Goal: Book appointment/travel/reservation

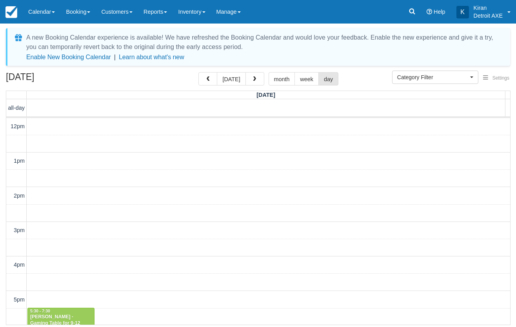
select select
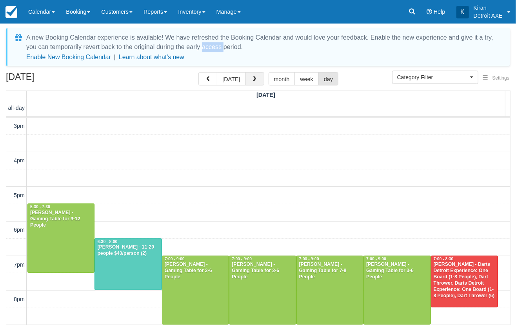
click at [255, 82] on button "button" at bounding box center [255, 78] width 19 height 13
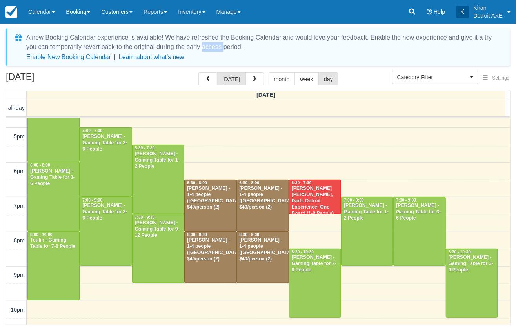
scroll to position [176, 0]
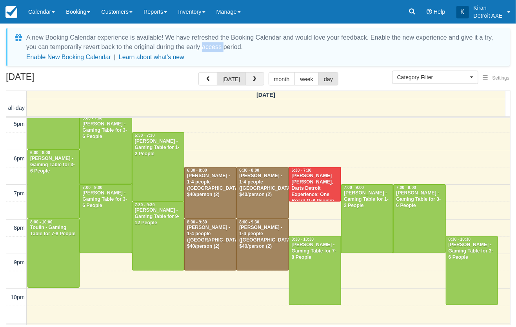
click at [257, 77] on button "button" at bounding box center [255, 78] width 19 height 13
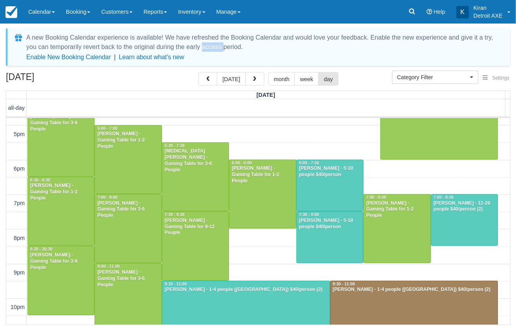
scroll to position [247, 0]
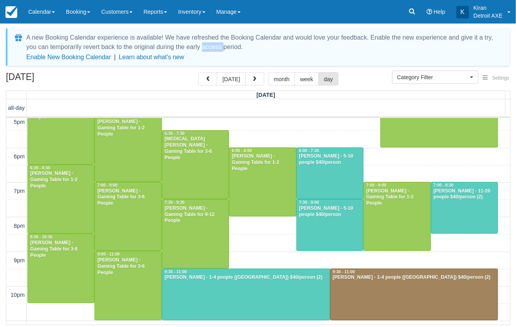
click at [261, 224] on div "10am 11am 12pm 1pm 2pm 3pm 4pm 5pm 6pm 7pm 8pm 9pm 10pm 11pm 10:00 - 12:00 Kris…" at bounding box center [258, 104] width 504 height 467
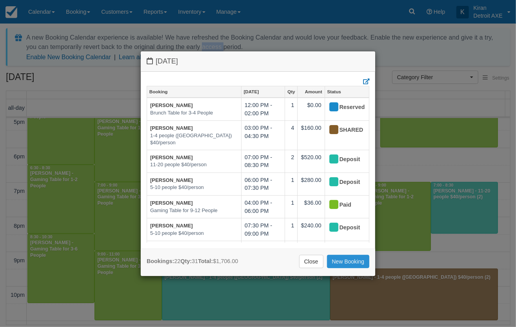
click at [350, 260] on link "New Booking" at bounding box center [348, 261] width 43 height 13
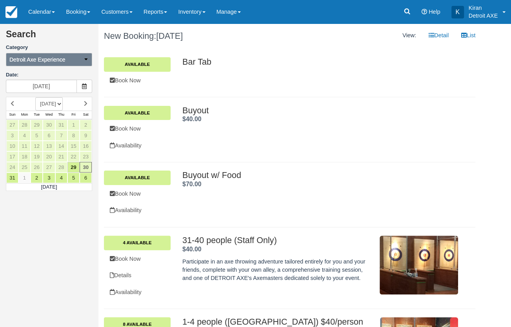
click at [66, 60] on button "Detroit Axe Experience" at bounding box center [49, 59] width 86 height 13
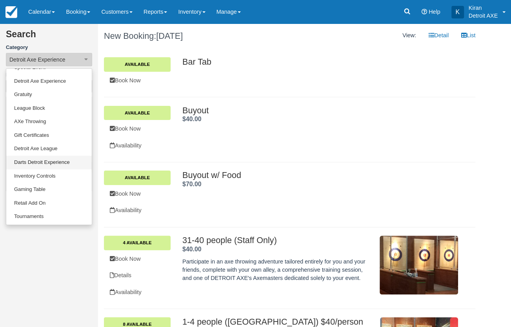
scroll to position [51, 0]
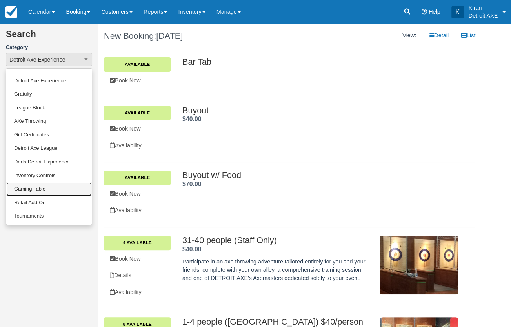
click at [30, 188] on link "Gaming Table" at bounding box center [48, 189] width 85 height 14
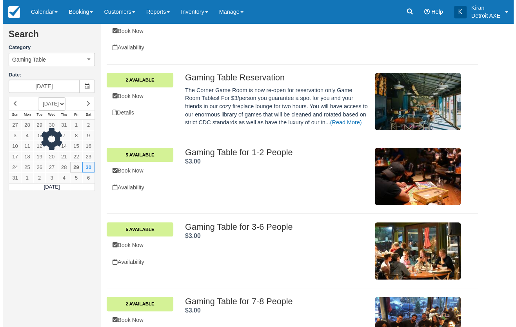
scroll to position [142, 0]
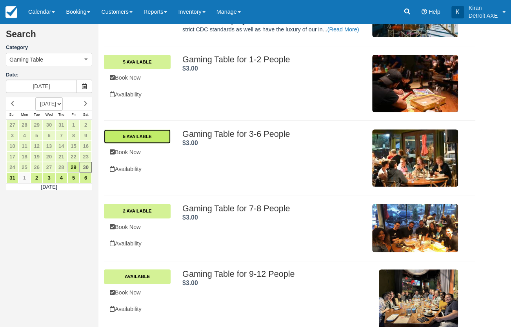
click at [155, 137] on link "5 Available" at bounding box center [137, 136] width 67 height 14
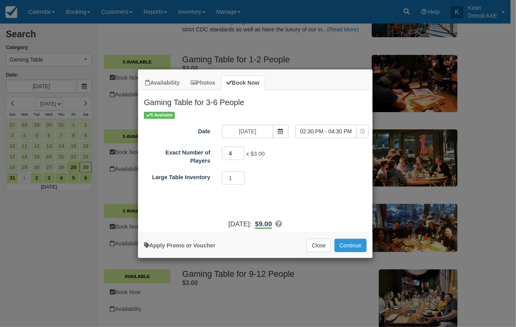
click at [241, 153] on input "4" at bounding box center [233, 153] width 23 height 13
click at [241, 153] on input "5" at bounding box center [233, 153] width 23 height 13
type input "6"
click at [241, 153] on input "6" at bounding box center [233, 153] width 23 height 13
click at [360, 127] on button "02:30 PM - 04:30 PM" at bounding box center [331, 131] width 73 height 13
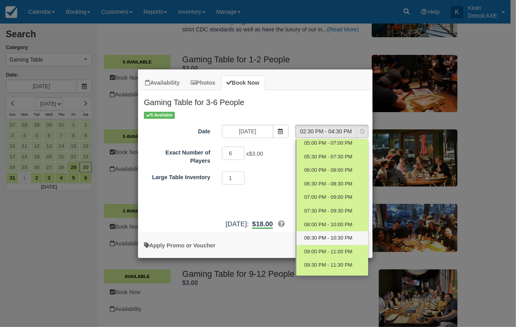
scroll to position [71, 0]
click at [325, 213] on span "07:30 PM - 09:30 PM" at bounding box center [328, 210] width 48 height 7
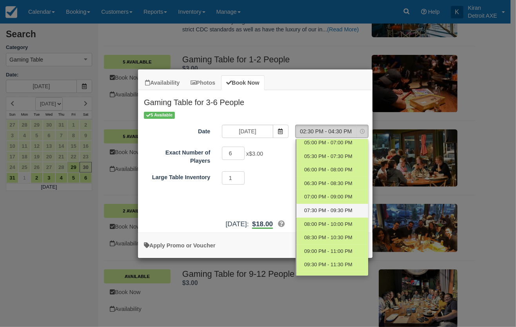
select select "10"
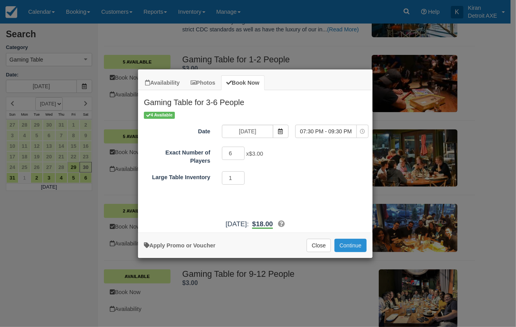
click at [356, 246] on button "Continue" at bounding box center [351, 245] width 32 height 13
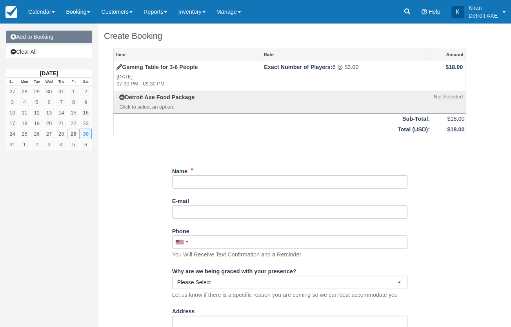
click at [58, 40] on link "Add to Booking" at bounding box center [49, 37] width 86 height 13
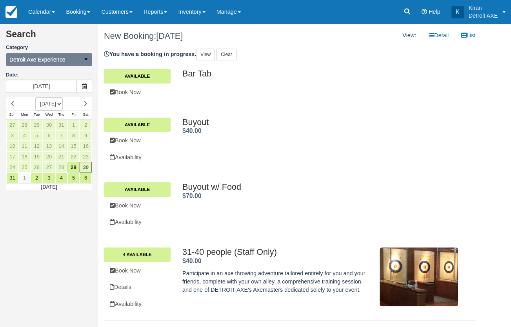
click at [44, 55] on button "Detroit Axe Experience" at bounding box center [49, 59] width 86 height 13
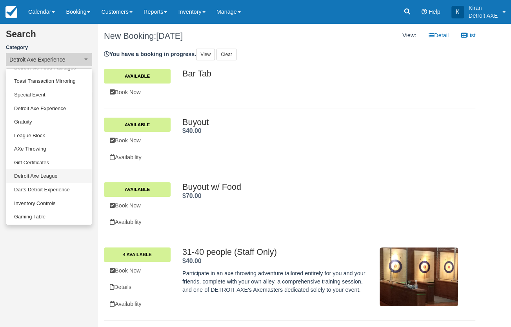
scroll to position [35, 0]
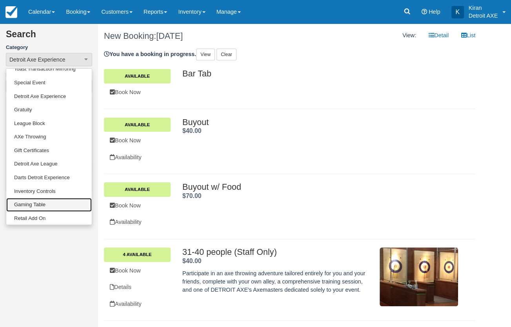
click at [40, 207] on link "Gaming Table" at bounding box center [48, 205] width 85 height 14
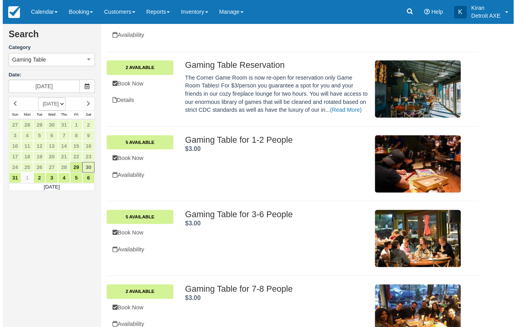
scroll to position [214, 0]
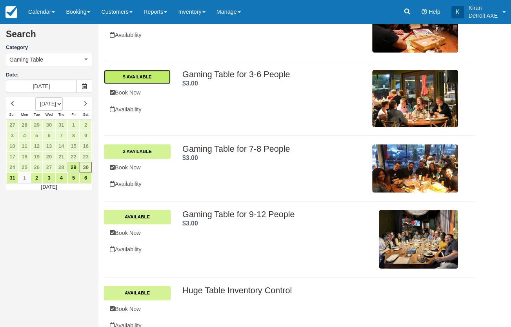
click at [149, 73] on link "5 Available" at bounding box center [137, 77] width 67 height 14
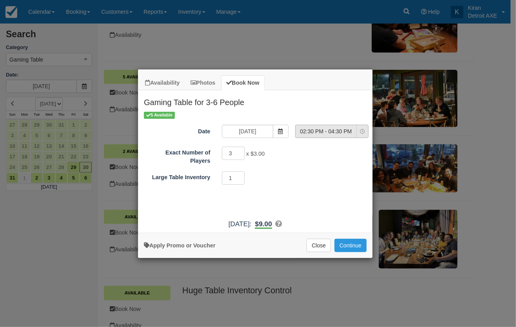
click at [341, 125] on button "02:30 PM - 04:30 PM" at bounding box center [331, 131] width 73 height 13
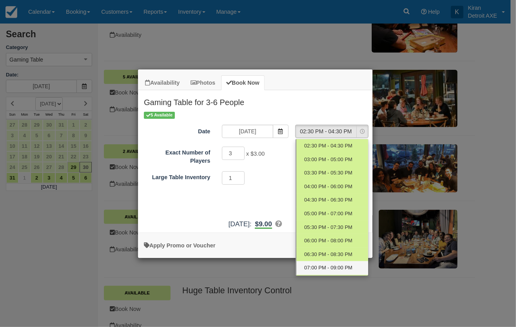
scroll to position [35, 0]
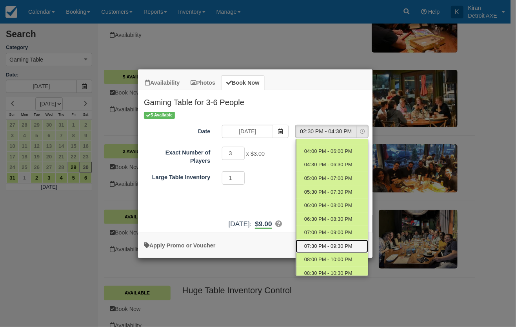
click at [324, 249] on link "07:30 PM - 09:30 PM" at bounding box center [332, 247] width 73 height 14
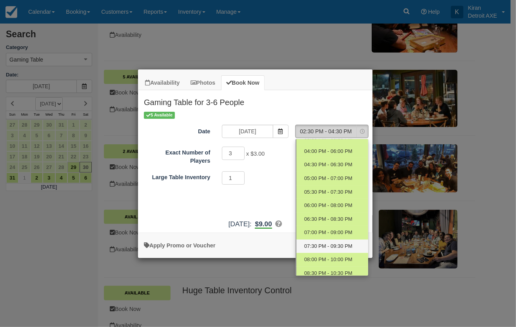
select select "10"
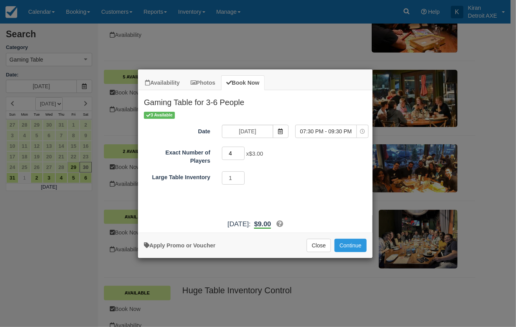
click at [241, 153] on input "4" at bounding box center [233, 153] width 23 height 13
click at [242, 147] on input "4" at bounding box center [233, 153] width 23 height 13
click at [244, 151] on input "5" at bounding box center [233, 153] width 23 height 13
type input "6"
click at [242, 151] on input "6" at bounding box center [233, 153] width 23 height 13
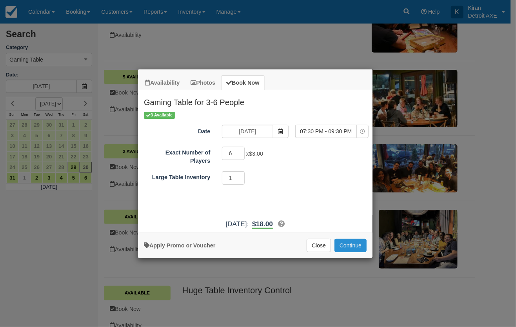
click at [346, 247] on button "Continue" at bounding box center [351, 245] width 32 height 13
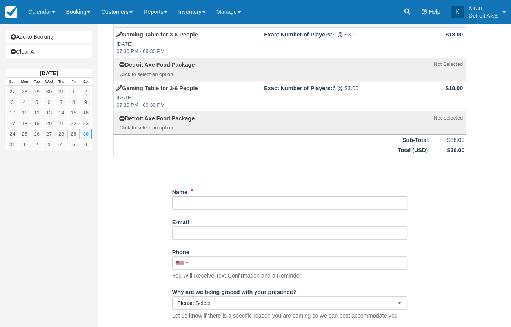
scroll to position [71, 0]
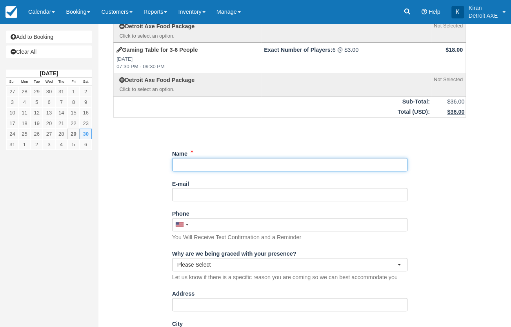
click at [210, 170] on input "Name" at bounding box center [289, 164] width 235 height 13
type input "E"
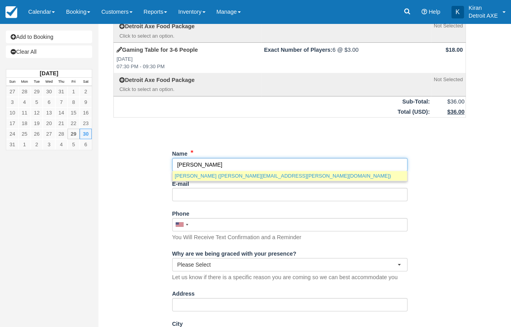
click at [239, 177] on link "Alaine Eichhorn (alaine.eichhorn@gmail.com)" at bounding box center [290, 176] width 235 height 10
type input "[PERSON_NAME]"
type input "[PERSON_NAME][EMAIL_ADDRESS][PERSON_NAME][DOMAIN_NAME]"
type input "+14254283596"
type input "[STREET_ADDRESS][PERSON_NAME]"
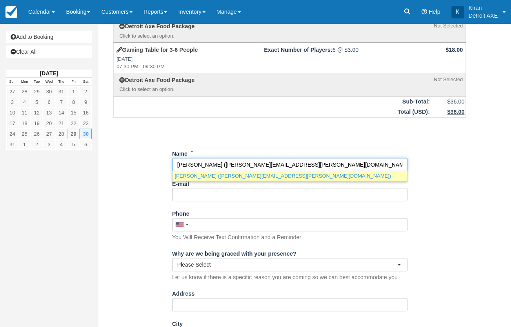
type input "Ferndale"
type input "48220"
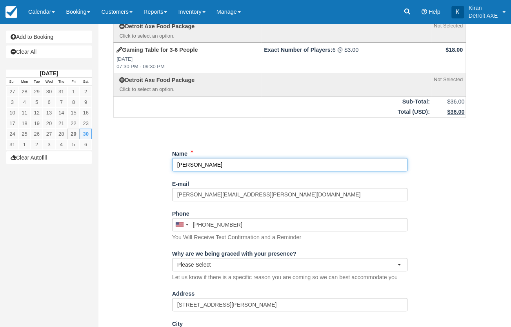
select select "MI"
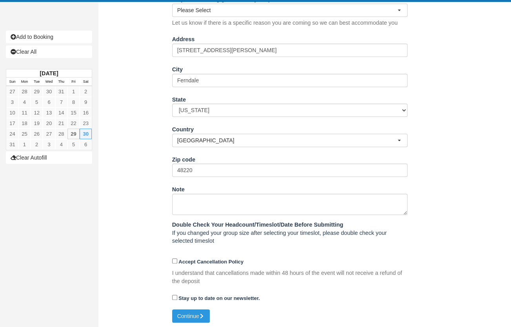
scroll to position [327, 0]
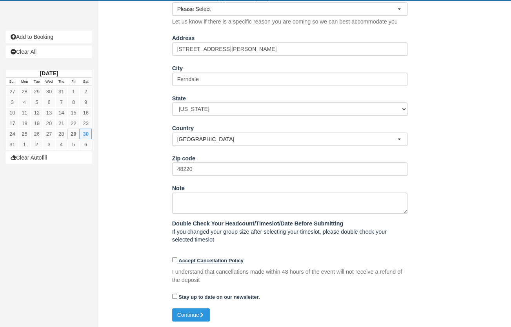
type input "[PERSON_NAME]"
click at [175, 259] on input "Accept Cancellation Policy" at bounding box center [174, 259] width 5 height 5
checkbox input "true"
click at [186, 316] on button "Continue" at bounding box center [191, 314] width 38 height 13
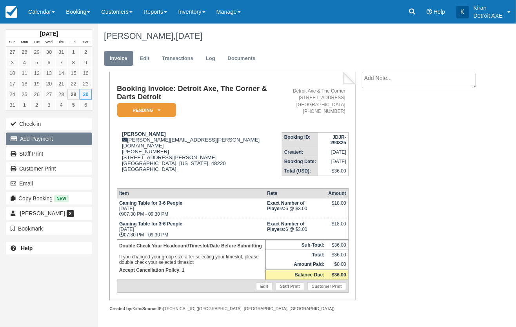
click at [34, 137] on button "Add Payment" at bounding box center [49, 139] width 86 height 13
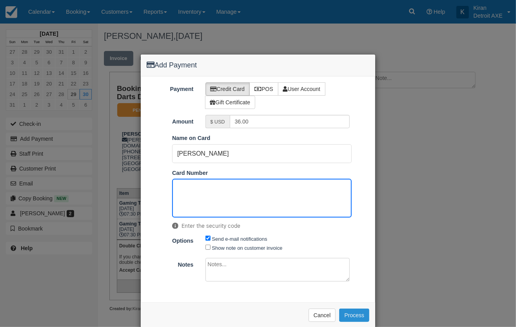
click at [349, 315] on button "Process" at bounding box center [354, 315] width 30 height 13
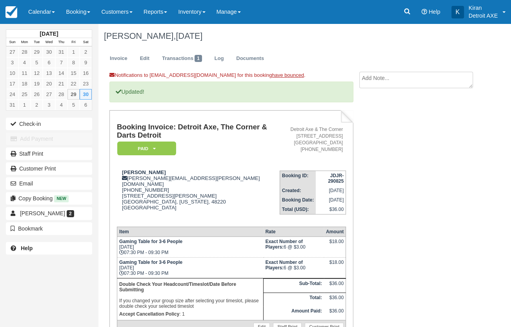
click at [406, 278] on div "Notifications to [EMAIL_ADDRESS][DOMAIN_NAME] for this booking have bounced . U…" at bounding box center [289, 225] width 383 height 307
